Goal: Transaction & Acquisition: Purchase product/service

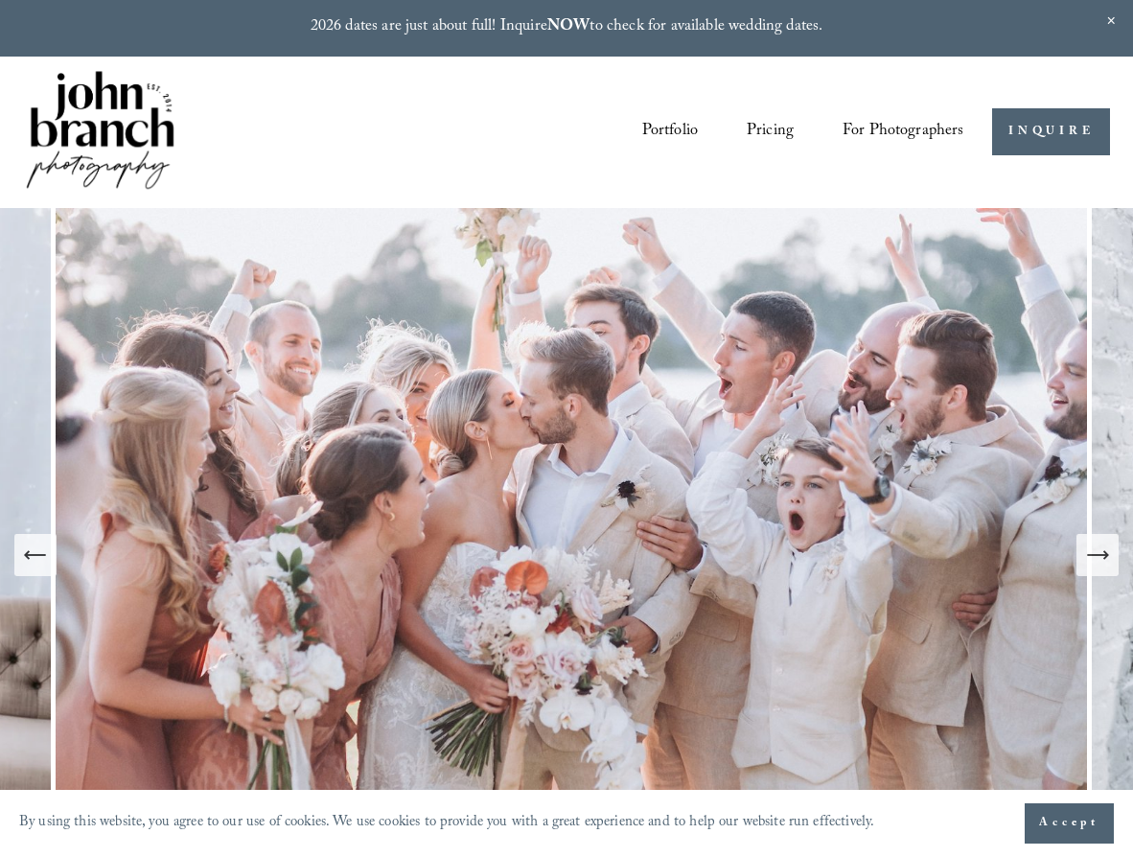
click at [766, 131] on link "Pricing" at bounding box center [769, 132] width 47 height 34
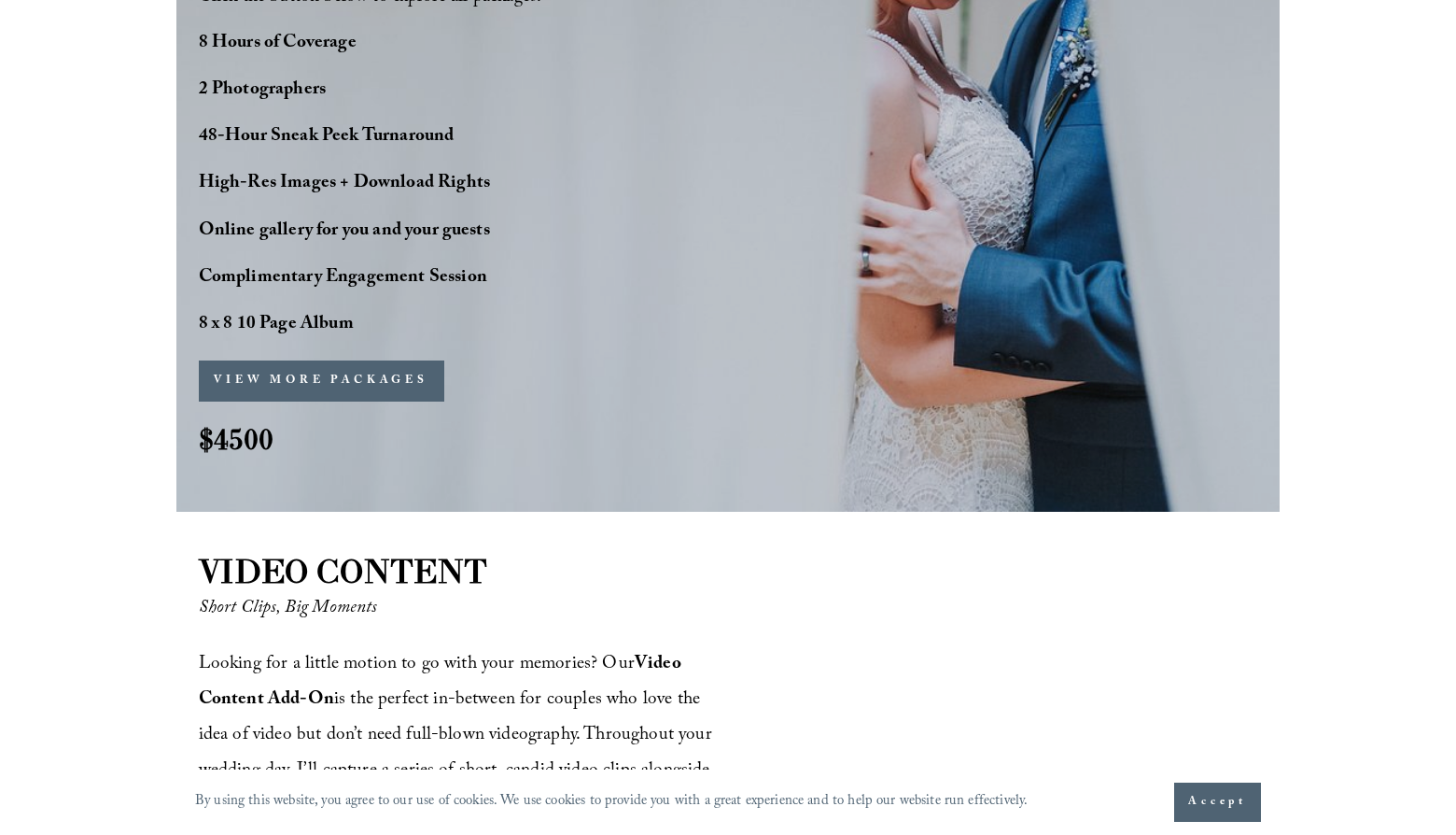
scroll to position [1599, 0]
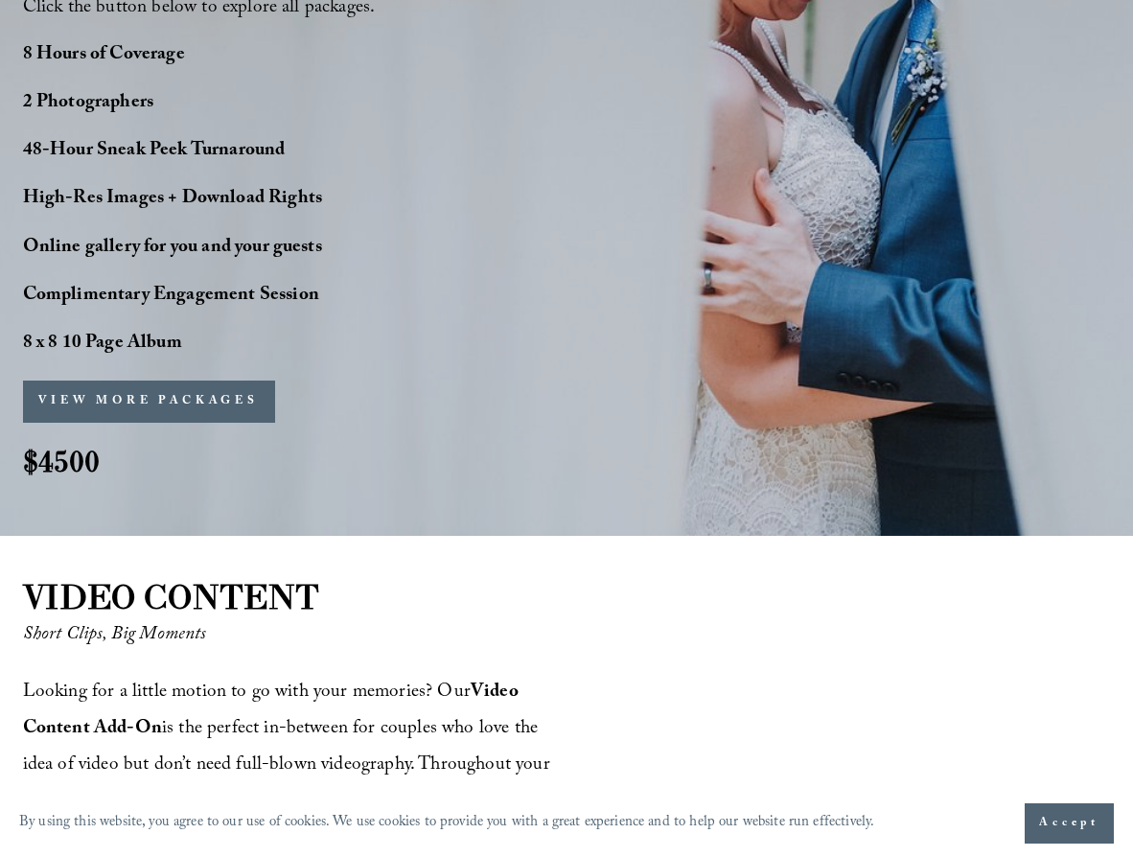
click at [177, 395] on button "VIEW MORE PACKAGES" at bounding box center [149, 401] width 252 height 42
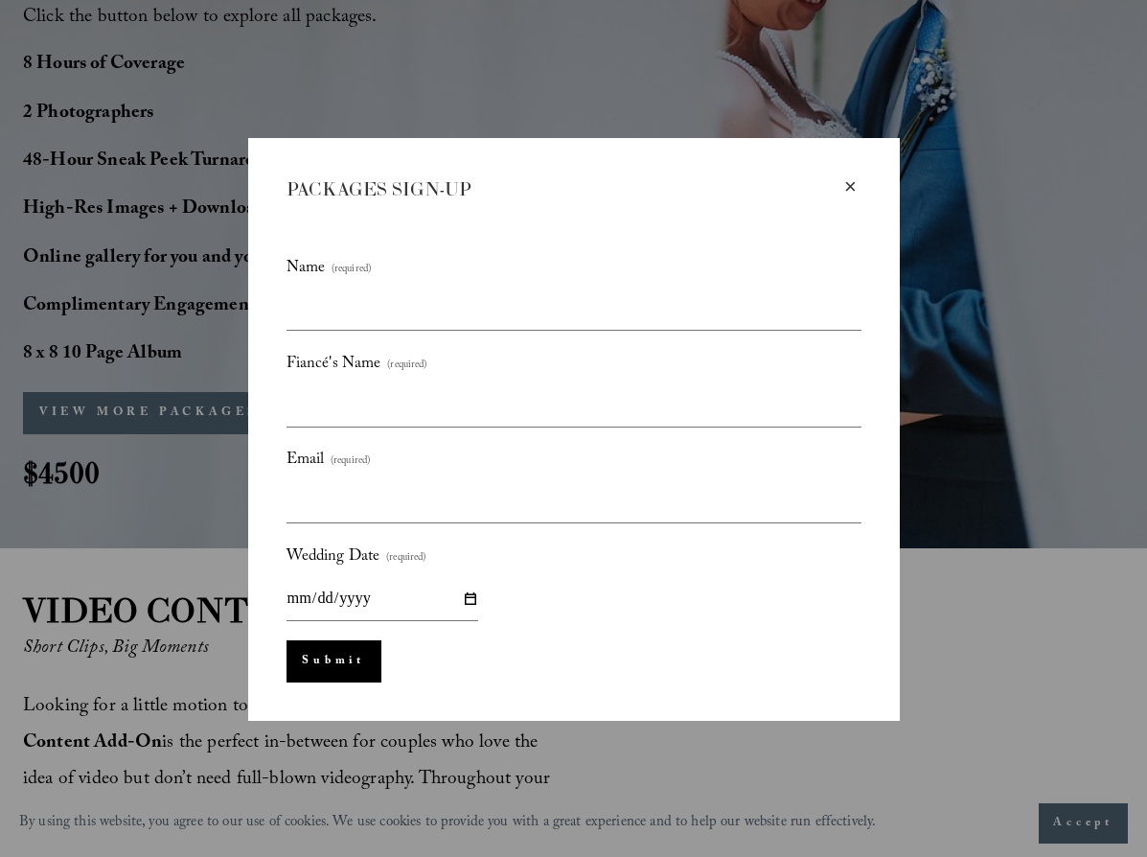
click at [851, 181] on div "×" at bounding box center [850, 186] width 21 height 21
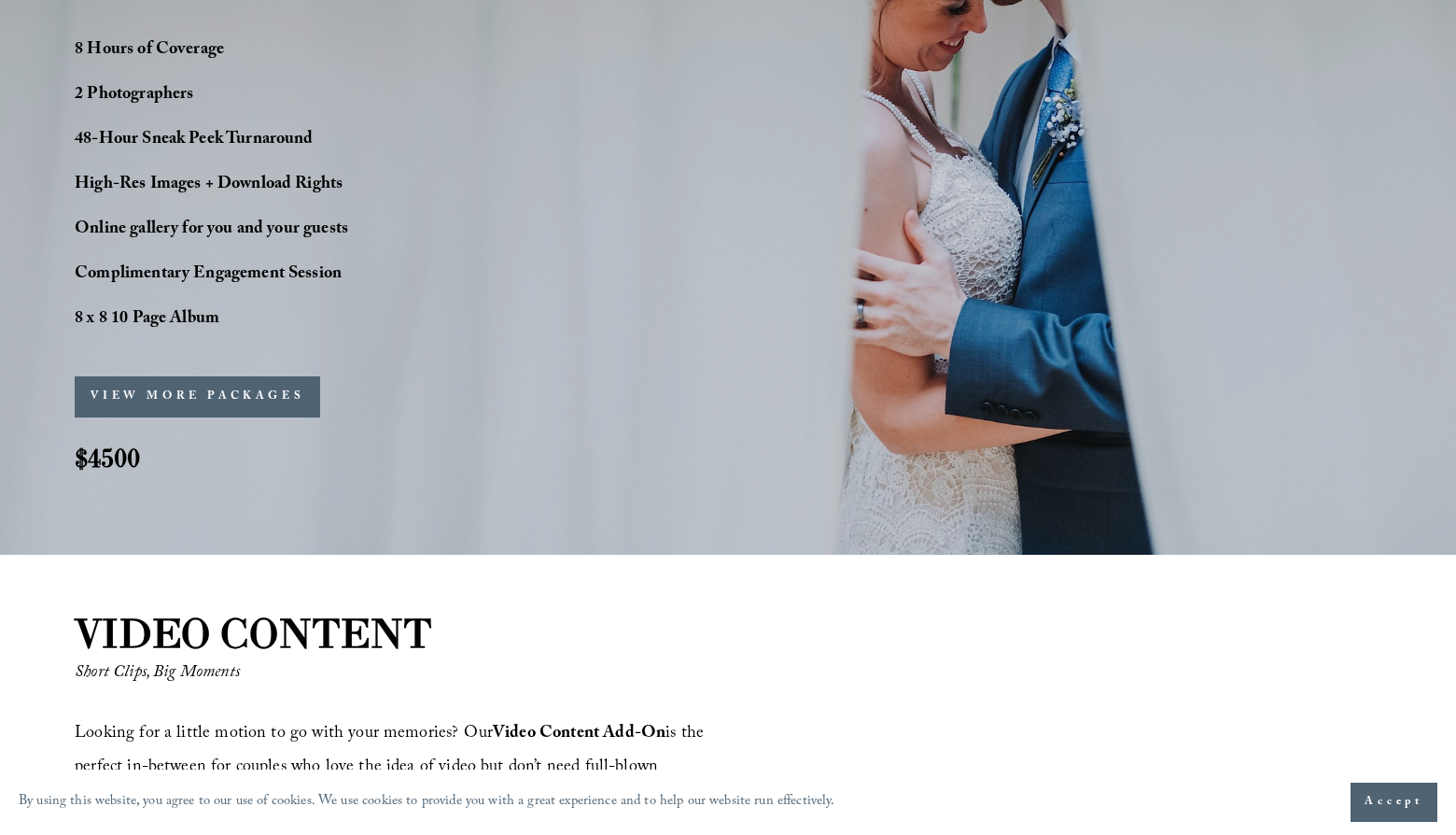
click at [232, 399] on button "VIEW MORE PACKAGES" at bounding box center [198, 397] width 245 height 41
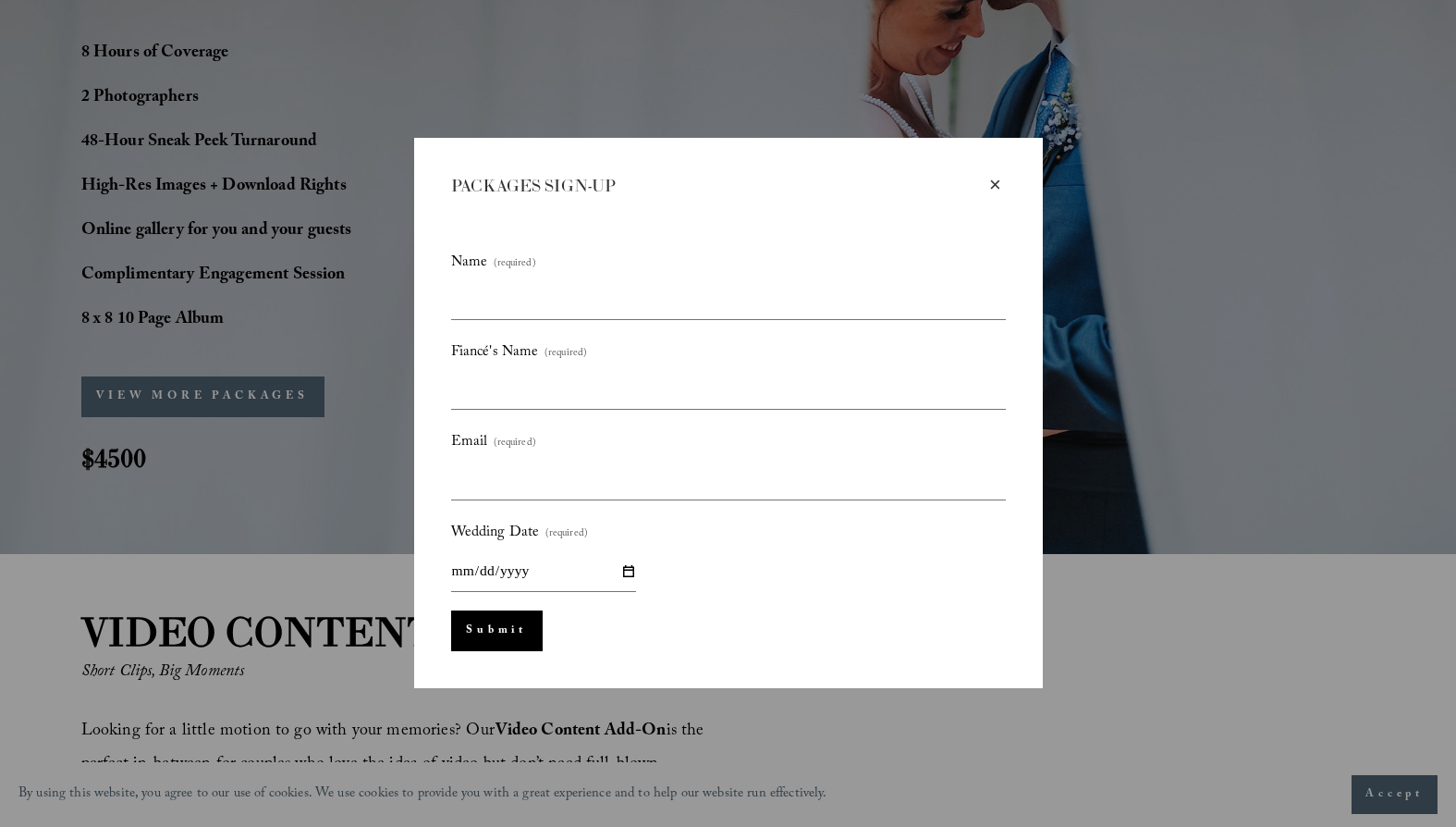
click at [993, 185] on div "×" at bounding box center [995, 184] width 20 height 20
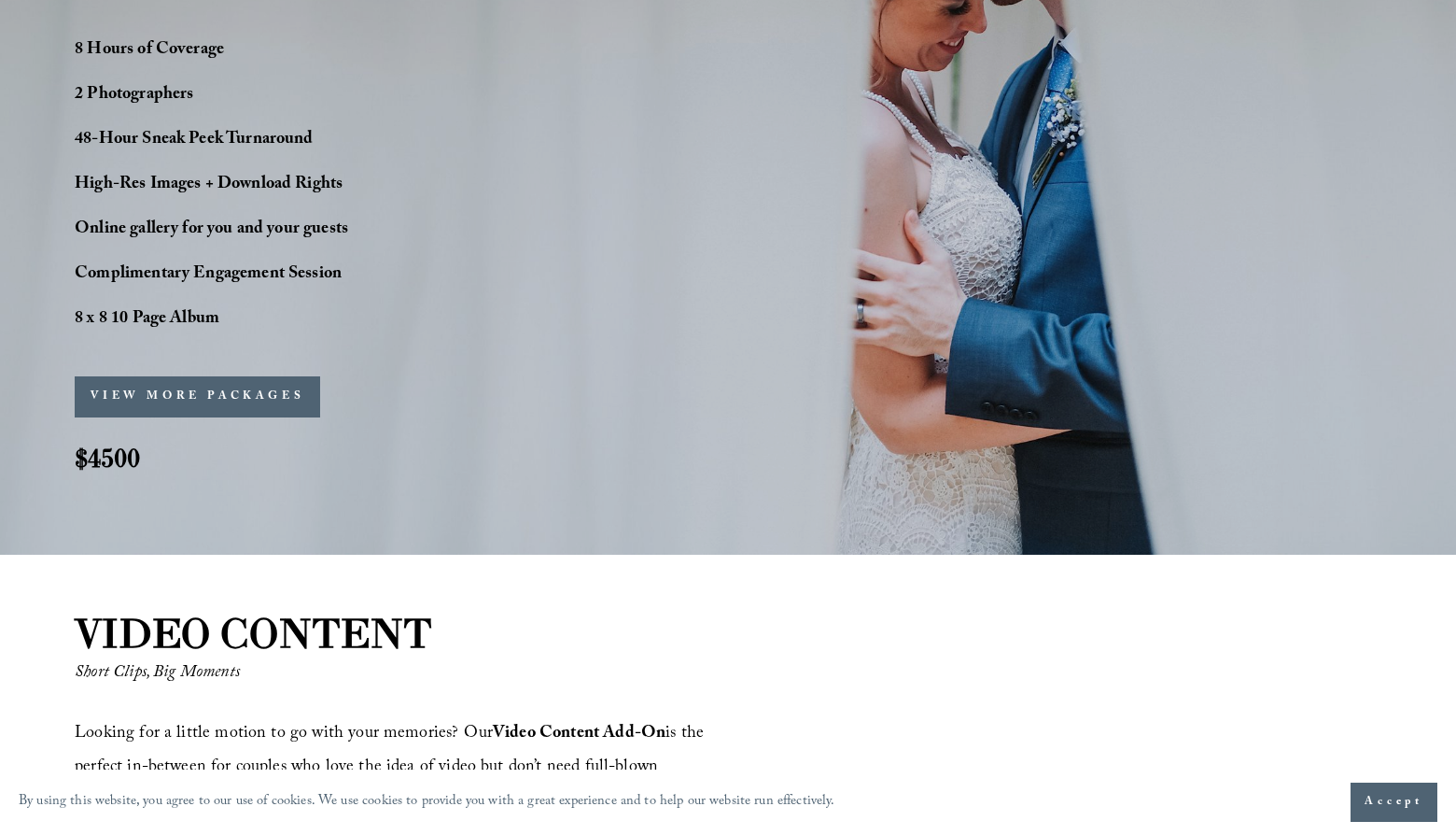
click at [171, 382] on button "VIEW MORE PACKAGES" at bounding box center [198, 397] width 245 height 41
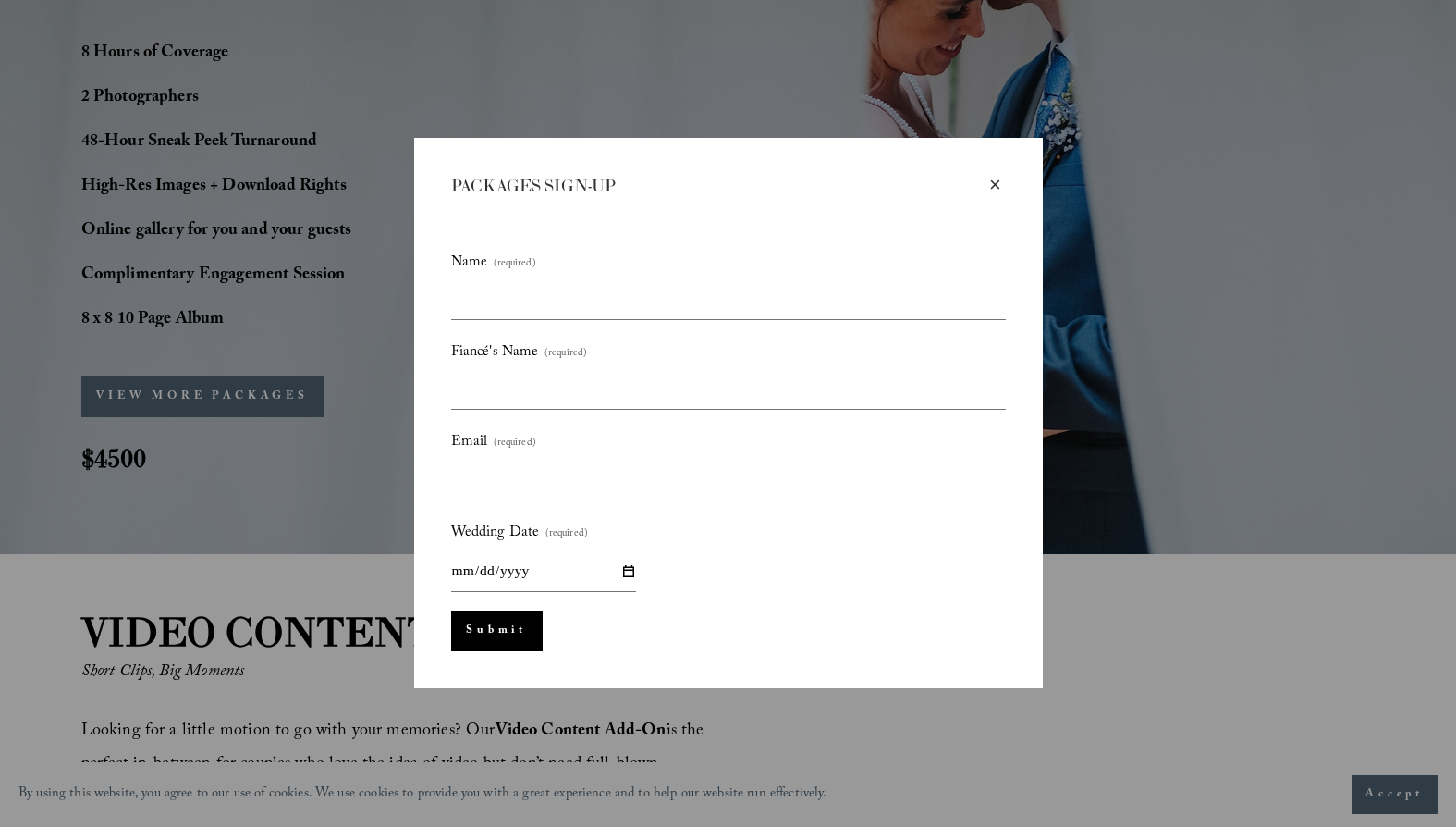
click at [994, 180] on div "×" at bounding box center [995, 184] width 20 height 20
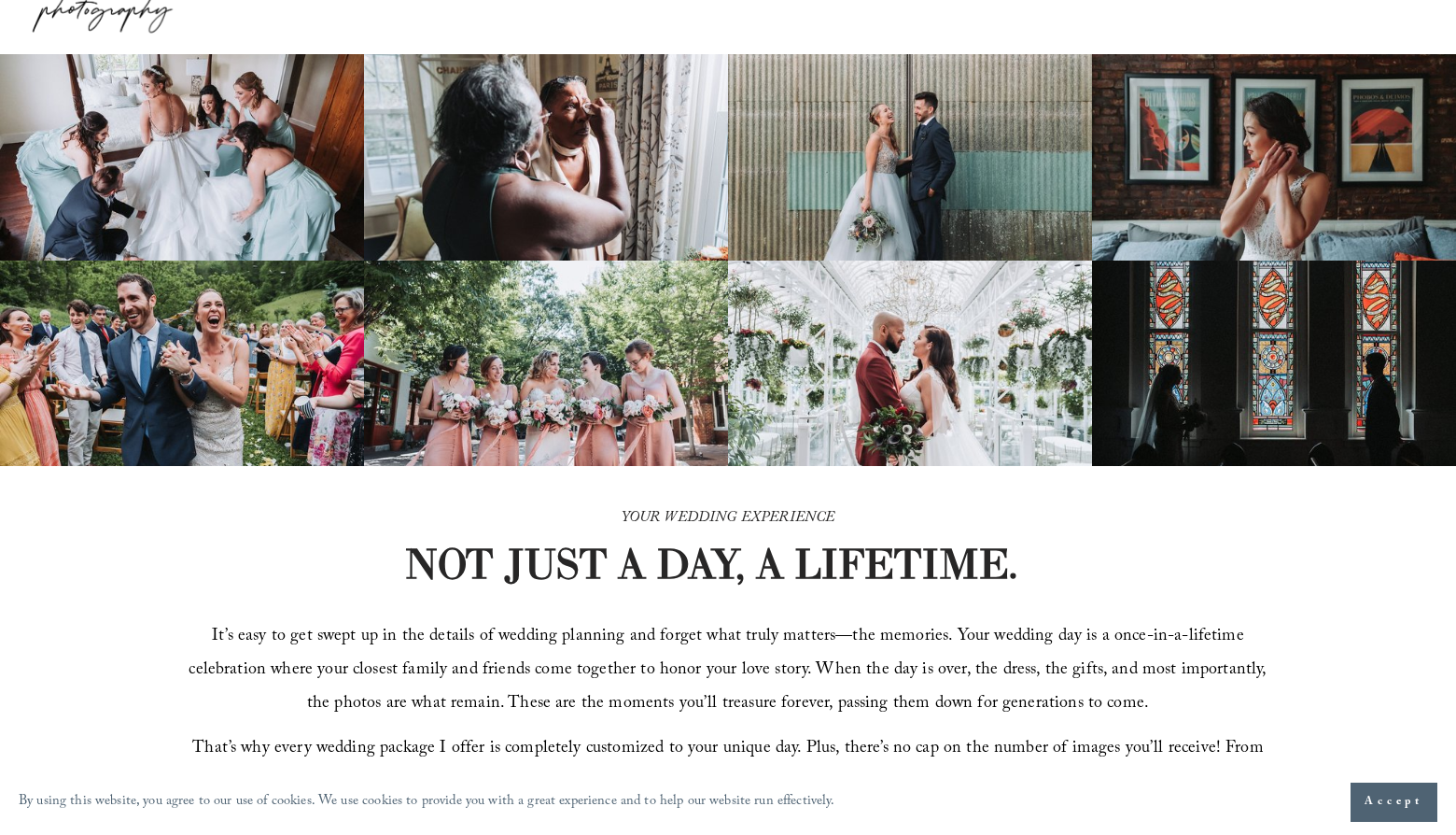
scroll to position [0, 0]
